Goal: Leave review/rating

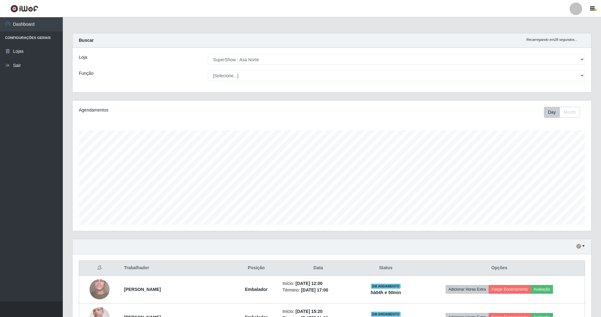
select select "71"
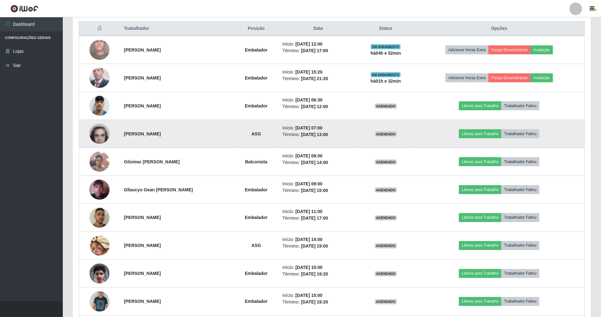
scroll to position [186, 0]
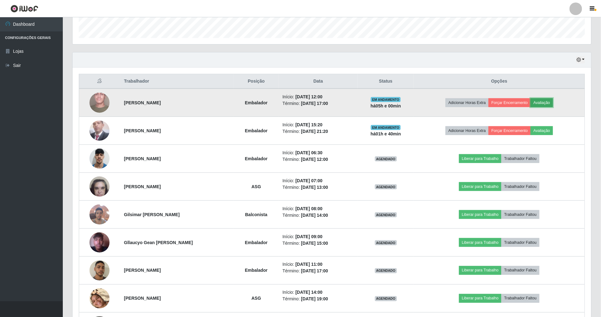
click at [539, 102] on button "Avaliação" at bounding box center [541, 102] width 22 height 9
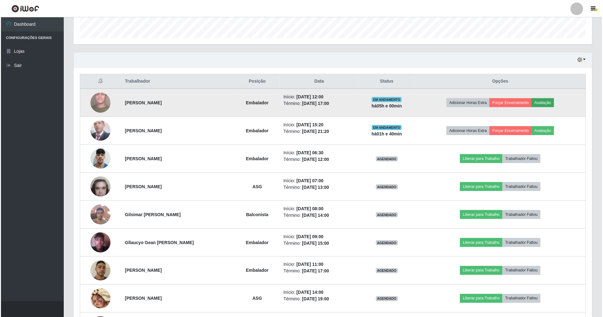
scroll to position [131, 513]
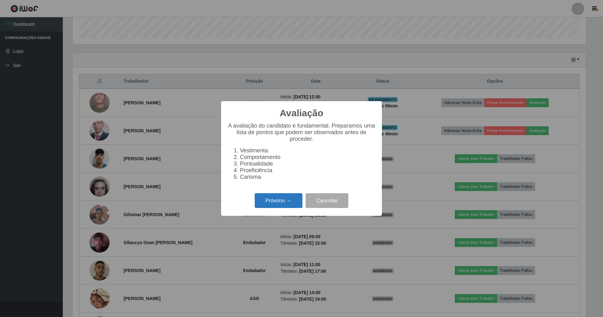
click at [287, 207] on button "Próximo →" at bounding box center [279, 200] width 48 height 15
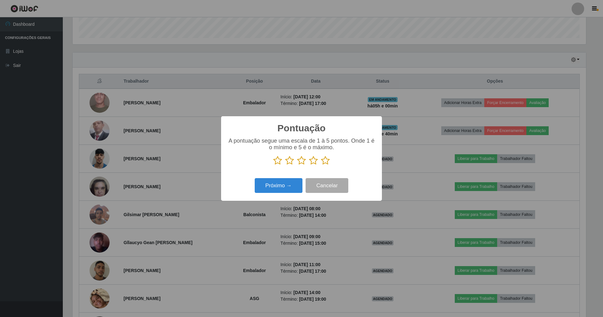
scroll to position [313774, 313392]
click at [326, 163] on icon at bounding box center [325, 160] width 9 height 9
click at [321, 165] on input "radio" at bounding box center [321, 165] width 0 height 0
click at [269, 196] on div "Pontuação × A pontuação segue uma escala de 1 à 5 pontos. Onde 1 é o mínimo e 5…" at bounding box center [301, 158] width 161 height 84
click at [286, 183] on button "Próximo →" at bounding box center [279, 185] width 48 height 15
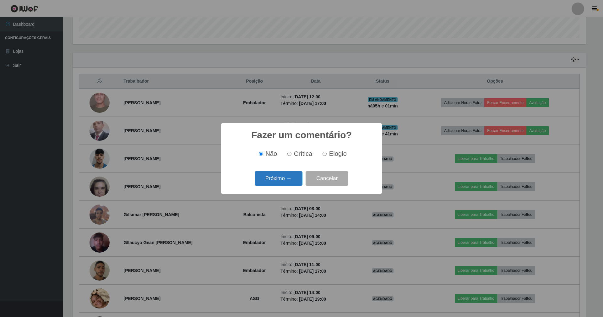
click at [294, 182] on button "Próximo →" at bounding box center [279, 178] width 48 height 15
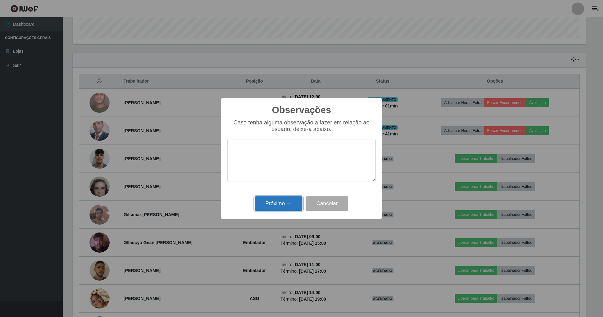
click at [288, 201] on button "Próximo →" at bounding box center [279, 203] width 48 height 15
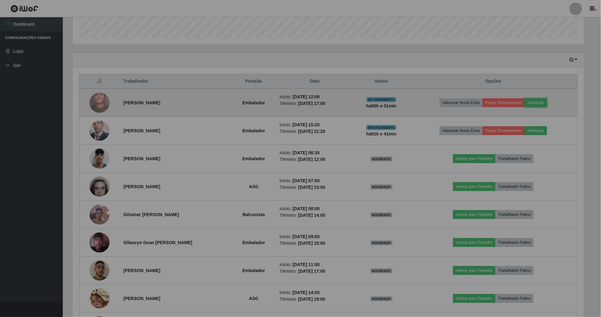
scroll to position [131, 519]
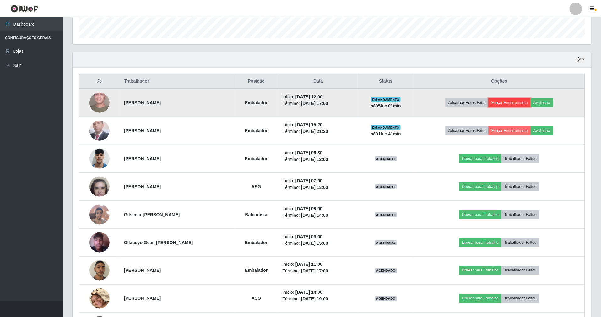
click at [514, 105] on button "Forçar Encerramento" at bounding box center [509, 102] width 42 height 9
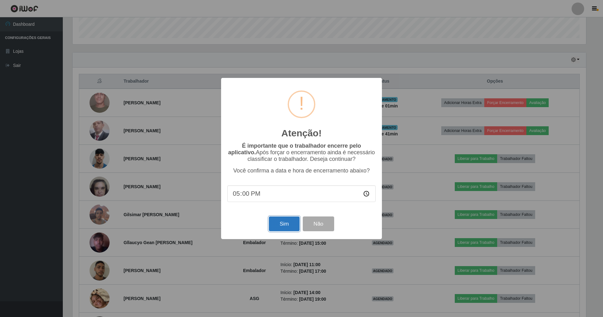
click at [280, 226] on button "Sim" at bounding box center [284, 223] width 30 height 15
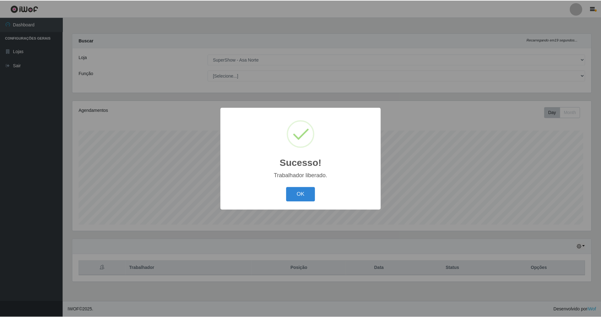
scroll to position [131, 520]
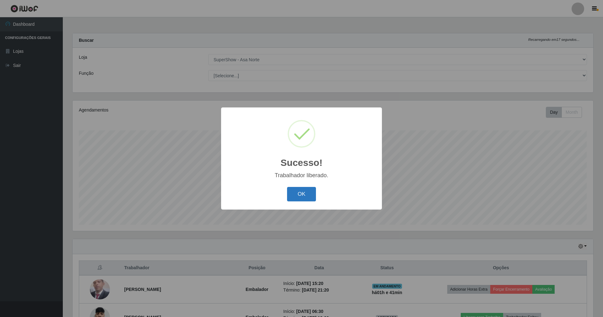
click at [312, 191] on button "OK" at bounding box center [301, 194] width 29 height 15
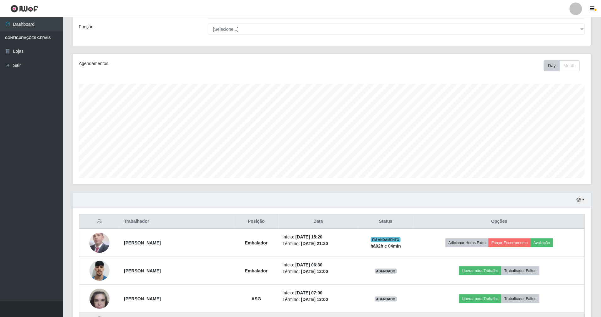
scroll to position [126, 0]
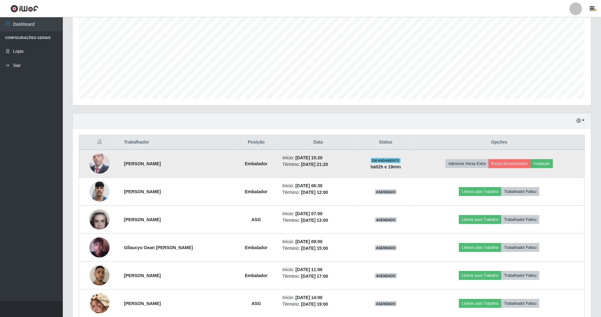
click at [353, 156] on li "Início: [DATE] 15:20" at bounding box center [318, 157] width 71 height 7
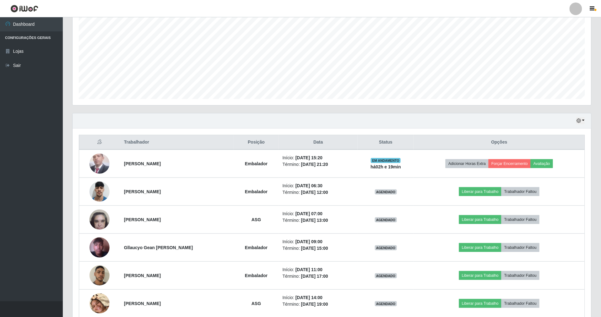
click at [156, 130] on div "Trabalhador Posição Data Status Opções [PERSON_NAME] Início: [DATE] 15:20 Térmi…" at bounding box center [332, 295] width 519 height 335
